Goal: Task Accomplishment & Management: Use online tool/utility

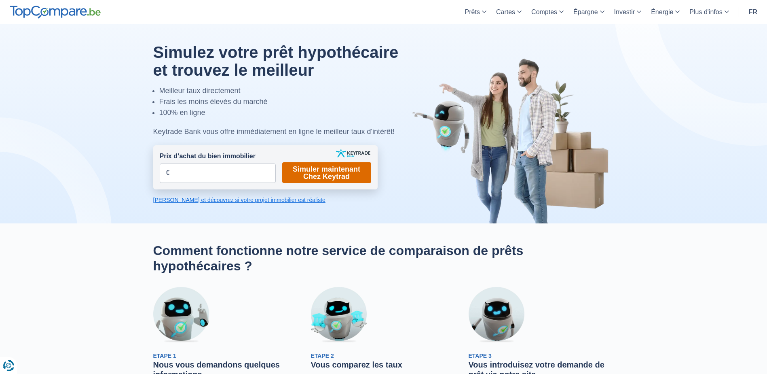
click at [314, 172] on link "Simuler maintenant Chez Keytrad" at bounding box center [326, 172] width 89 height 21
click at [239, 171] on input "Prix d’achat du bien immobilier" at bounding box center [218, 172] width 116 height 19
type input "650.000"
click at [328, 173] on link "Simuler maintenant Chez Keytrad" at bounding box center [326, 172] width 89 height 21
click at [320, 165] on link "Simuler maintenant Chez Keytrad" at bounding box center [326, 172] width 89 height 21
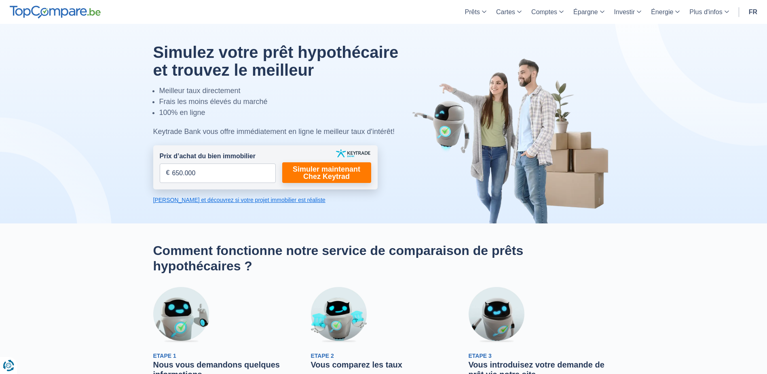
click at [245, 199] on link "[PERSON_NAME] et découvrez si votre projet immobilier est réaliste" at bounding box center [265, 200] width 224 height 8
